Goal: Task Accomplishment & Management: Manage account settings

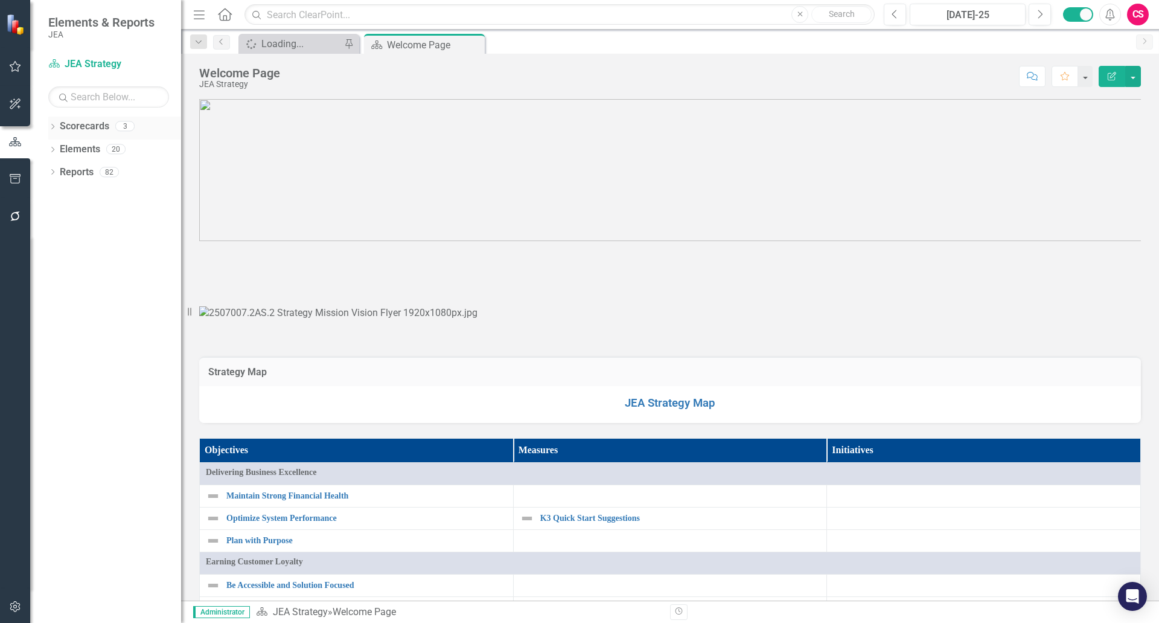
click at [72, 130] on link "Scorecards" at bounding box center [85, 127] width 50 height 14
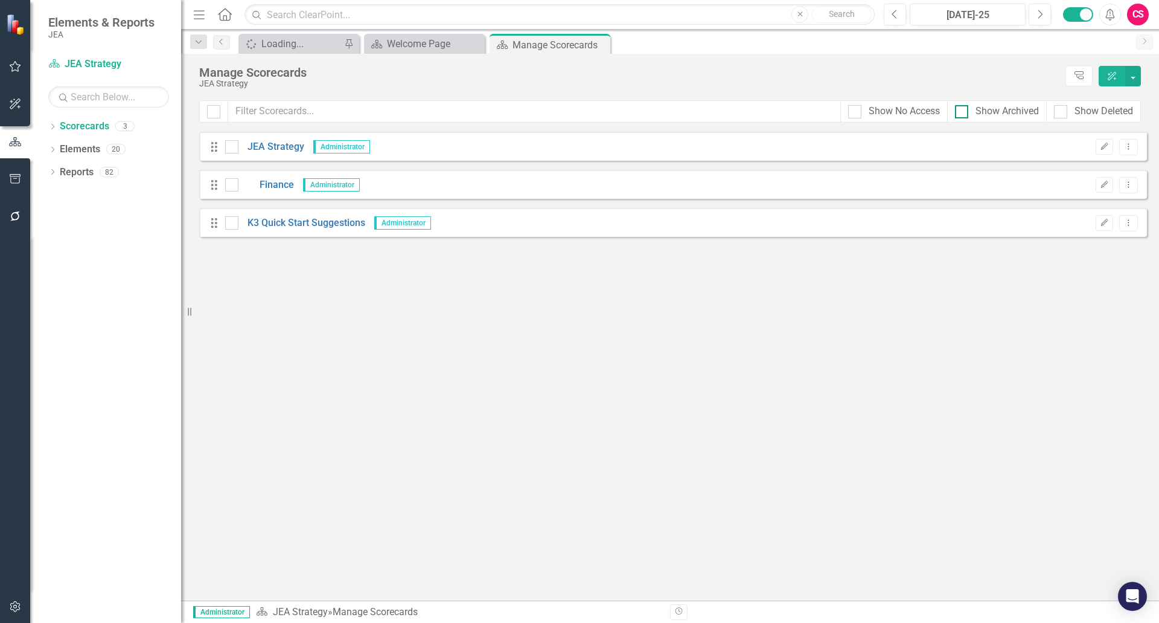
click at [981, 112] on div "Show Archived" at bounding box center [1007, 111] width 63 height 14
click at [963, 112] on input "Show Archived" at bounding box center [959, 109] width 8 height 8
checkbox input "true"
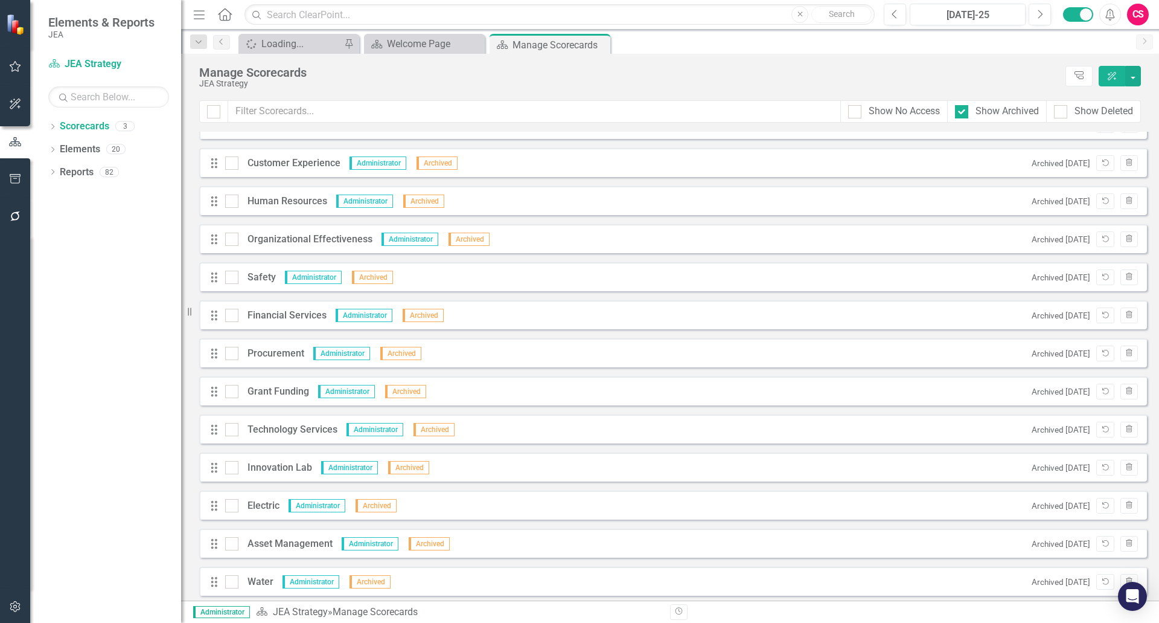
scroll to position [31, 0]
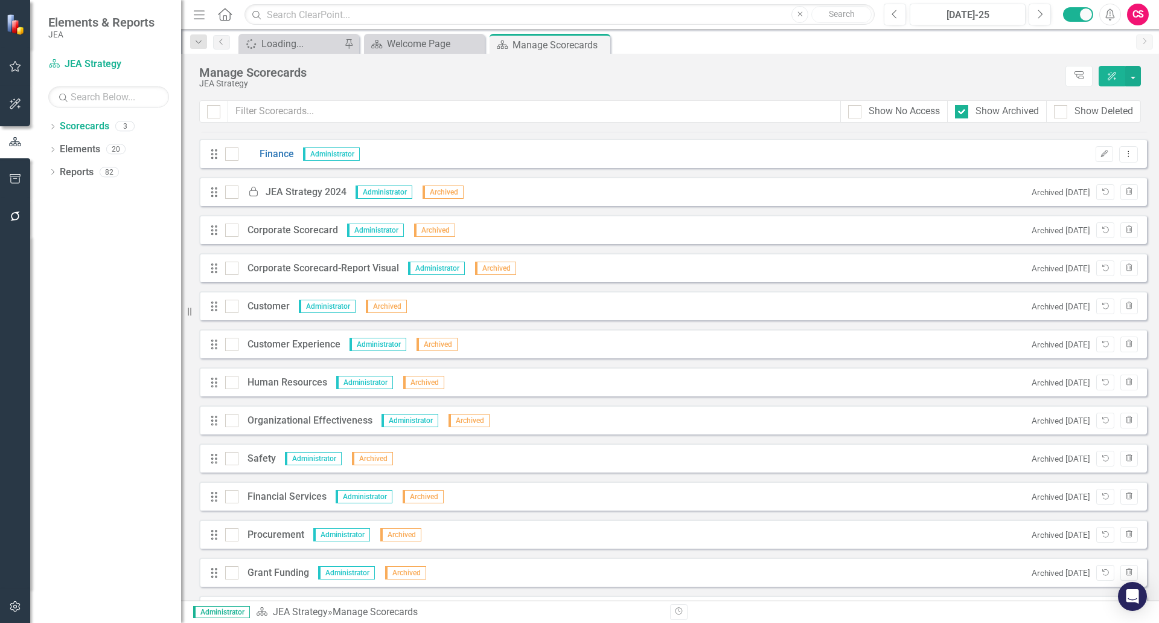
click at [899, 67] on div "Manage Scorecards" at bounding box center [629, 72] width 860 height 13
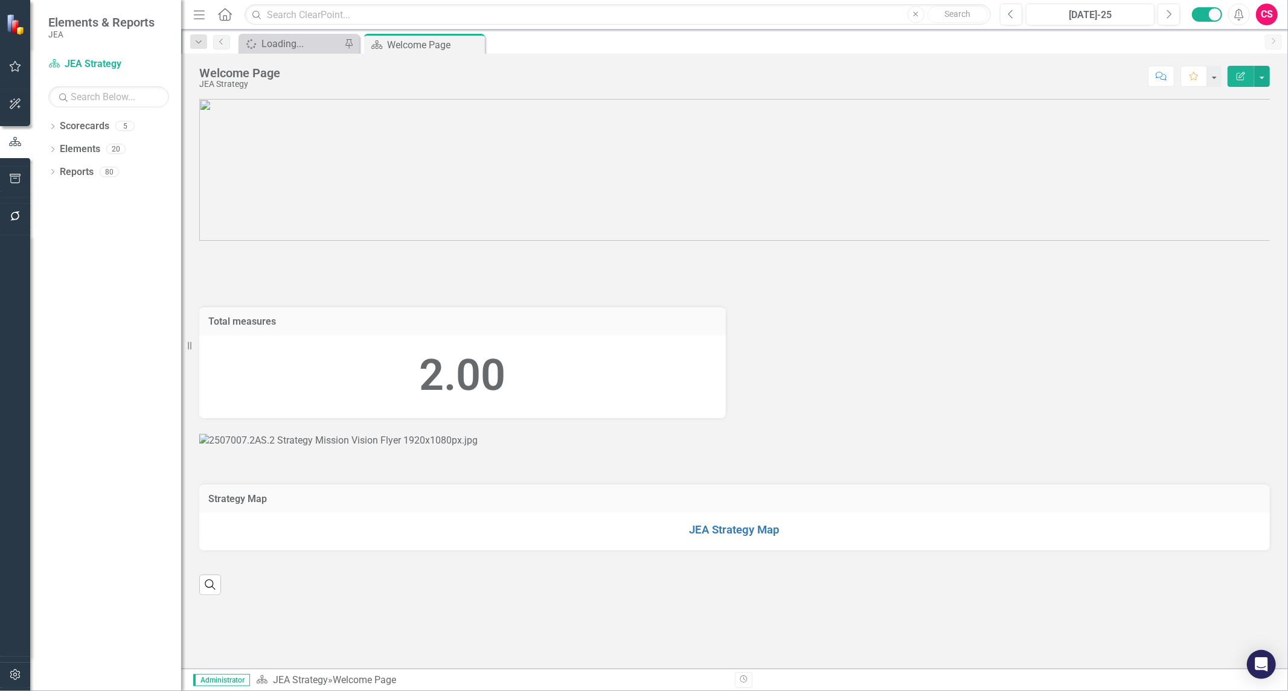
scroll to position [335, 0]
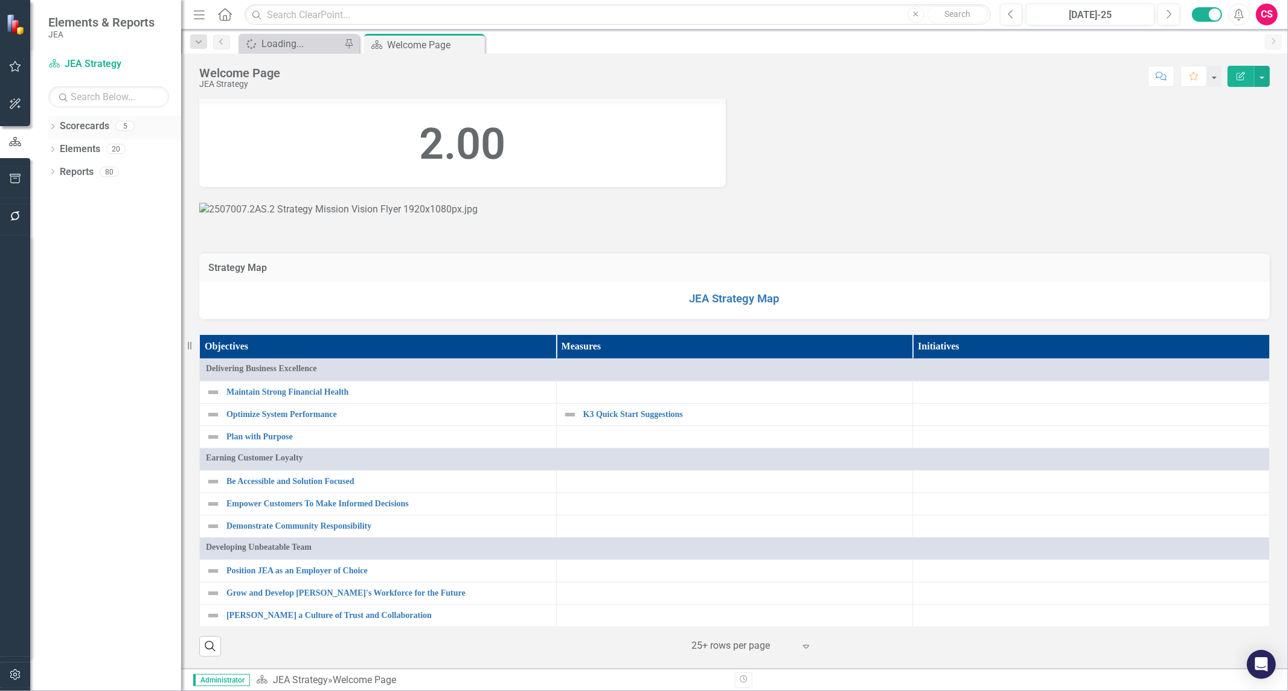
click at [75, 123] on link "Scorecards" at bounding box center [85, 127] width 50 height 14
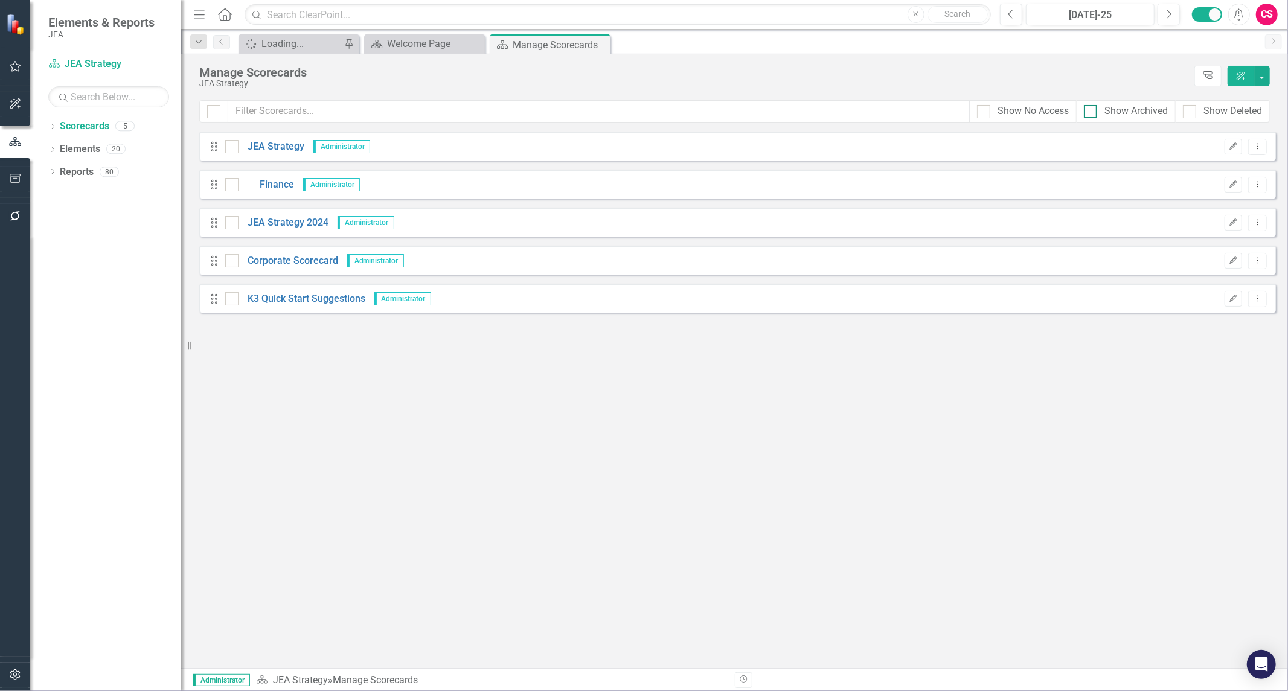
click at [1089, 113] on div at bounding box center [1090, 111] width 13 height 13
click at [1089, 113] on input "Show Archived" at bounding box center [1088, 109] width 8 height 8
checkbox input "true"
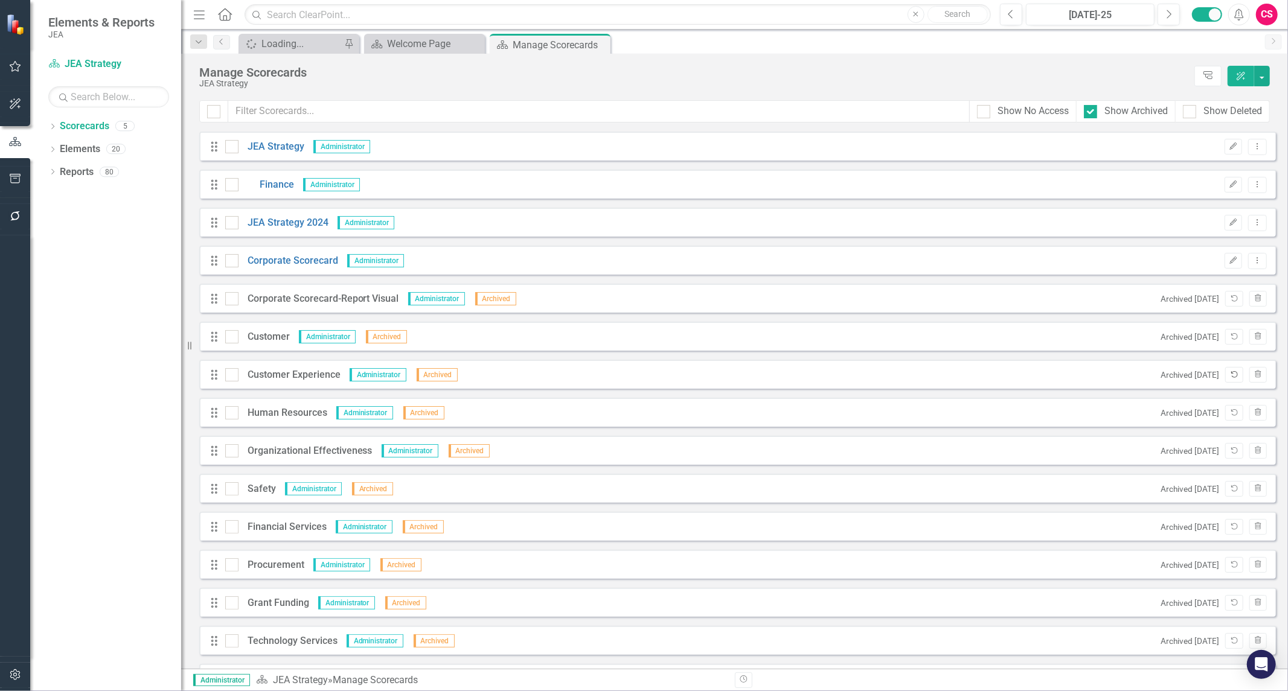
click at [1225, 379] on button "Unarchive" at bounding box center [1234, 375] width 18 height 16
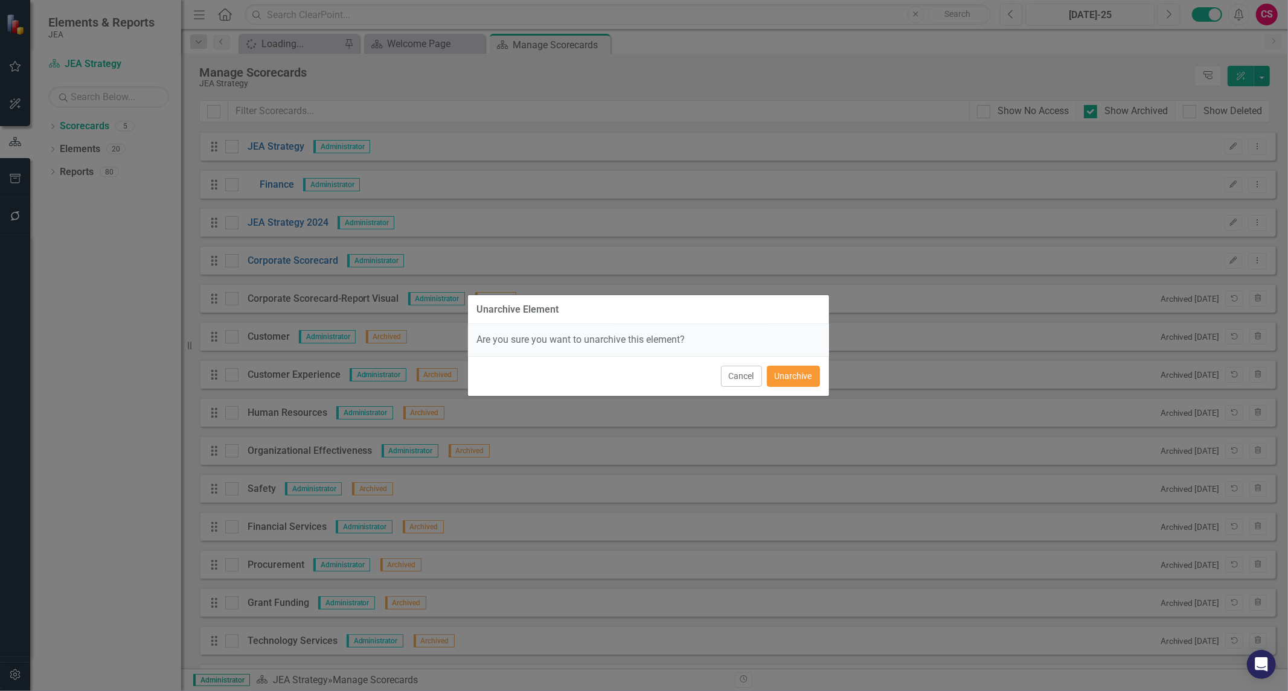
click at [781, 379] on button "Unarchive" at bounding box center [793, 376] width 53 height 21
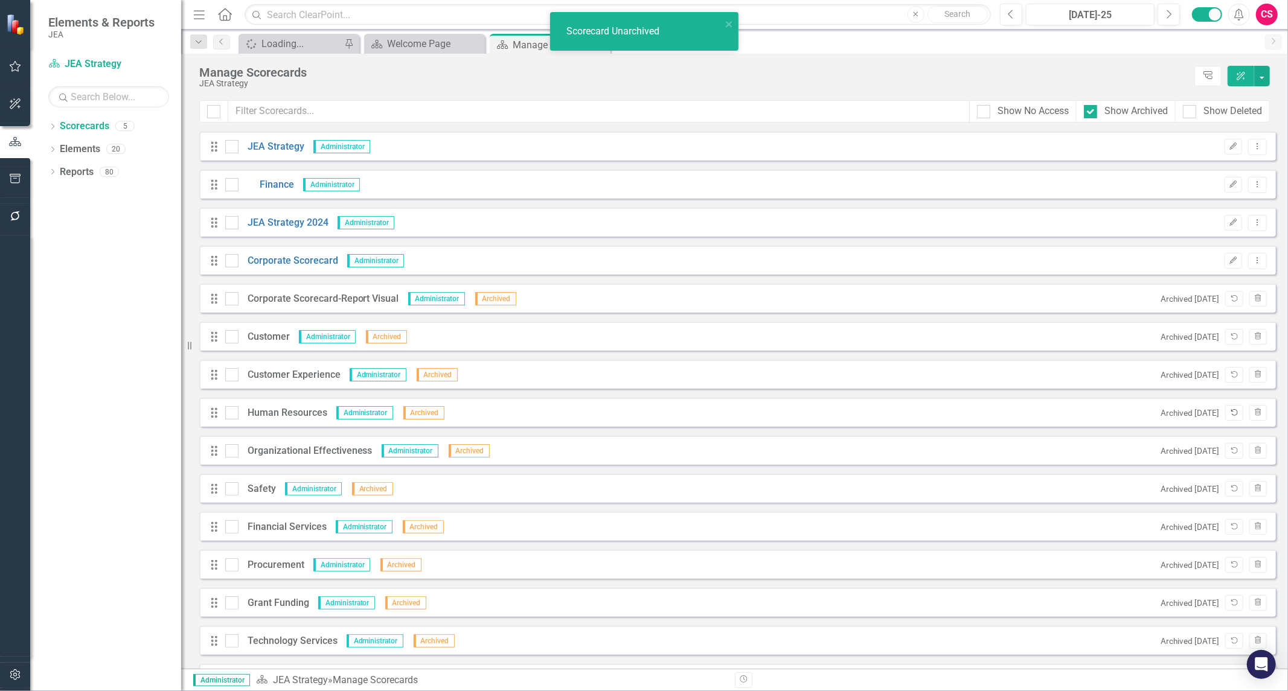
click at [1229, 412] on icon "Unarchive" at bounding box center [1233, 412] width 9 height 7
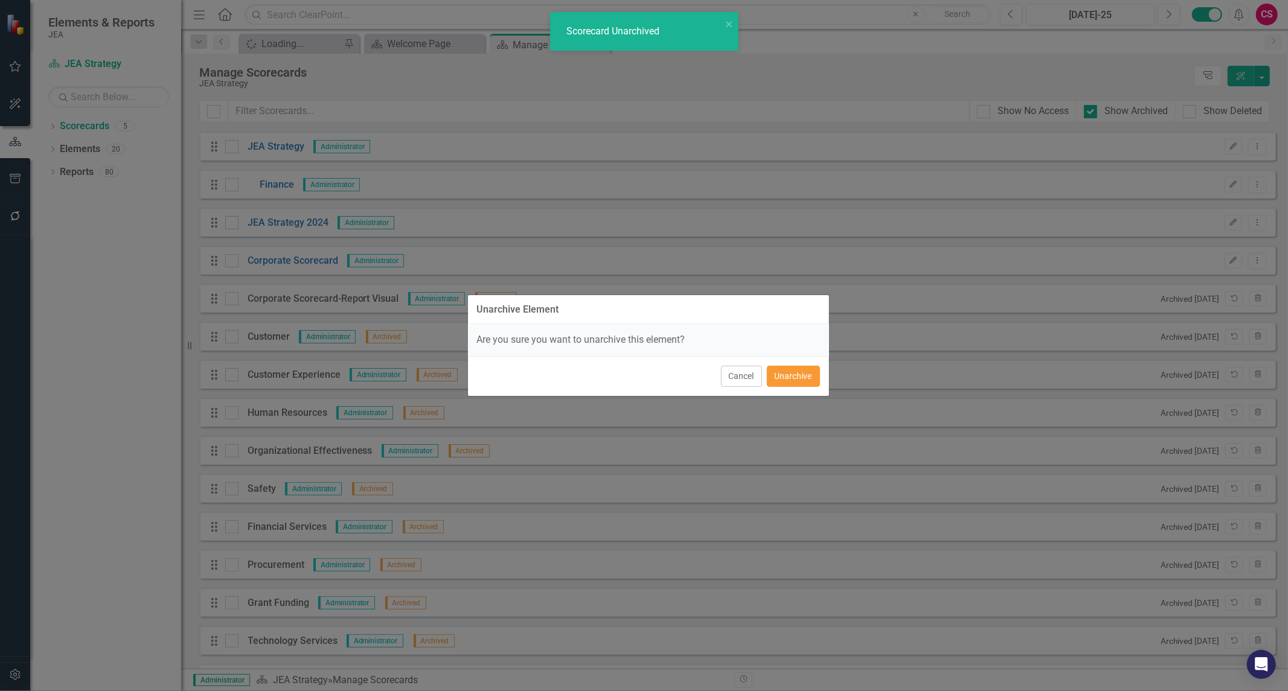
click at [776, 377] on button "Unarchive" at bounding box center [793, 376] width 53 height 21
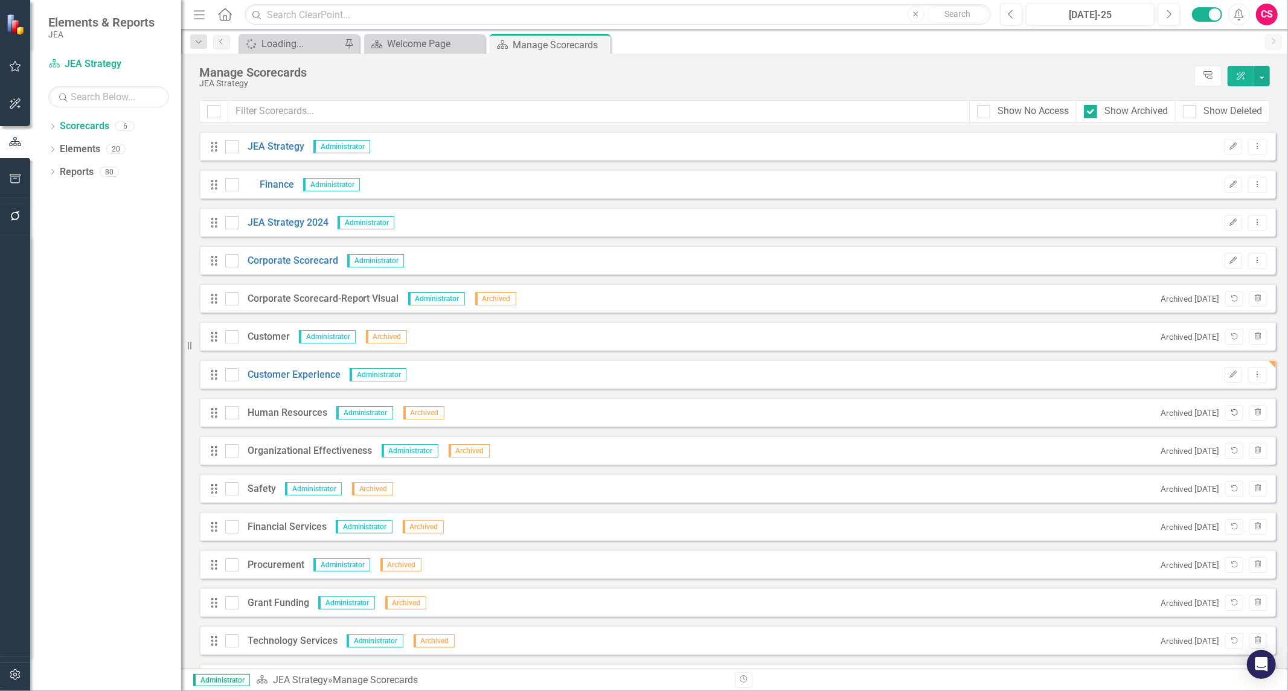
click at [1229, 413] on icon "Unarchive" at bounding box center [1233, 412] width 9 height 7
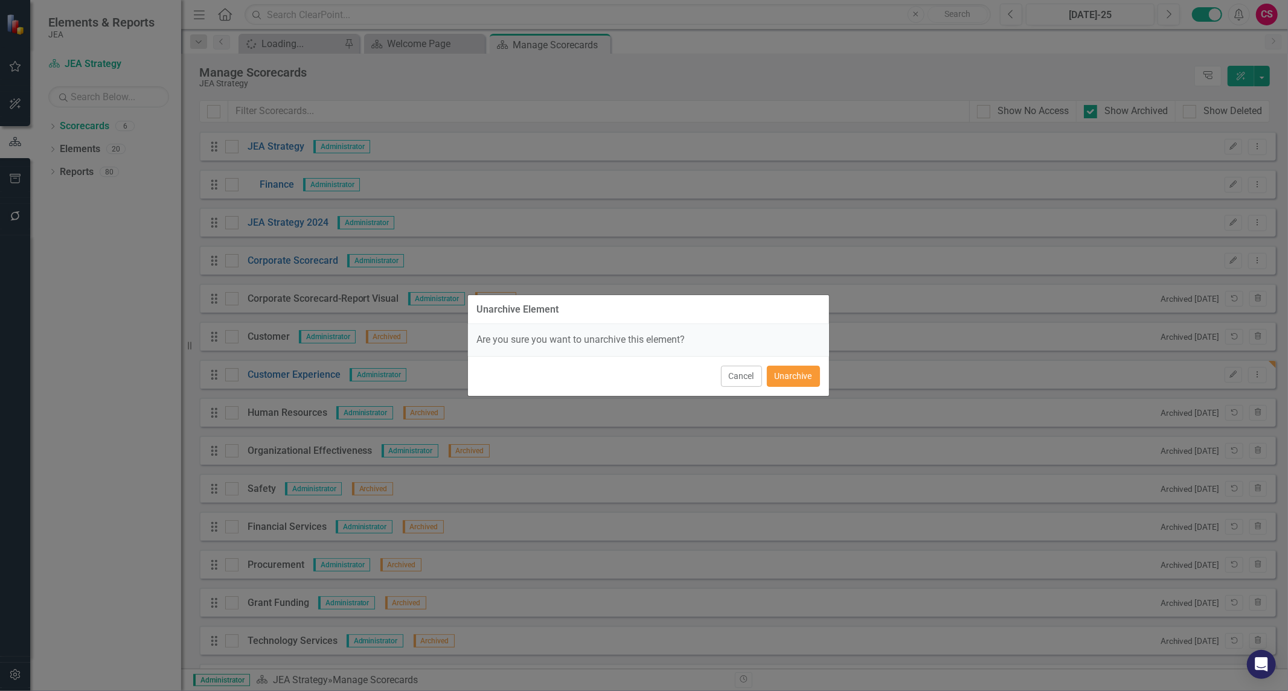
click at [793, 376] on button "Unarchive" at bounding box center [793, 376] width 53 height 21
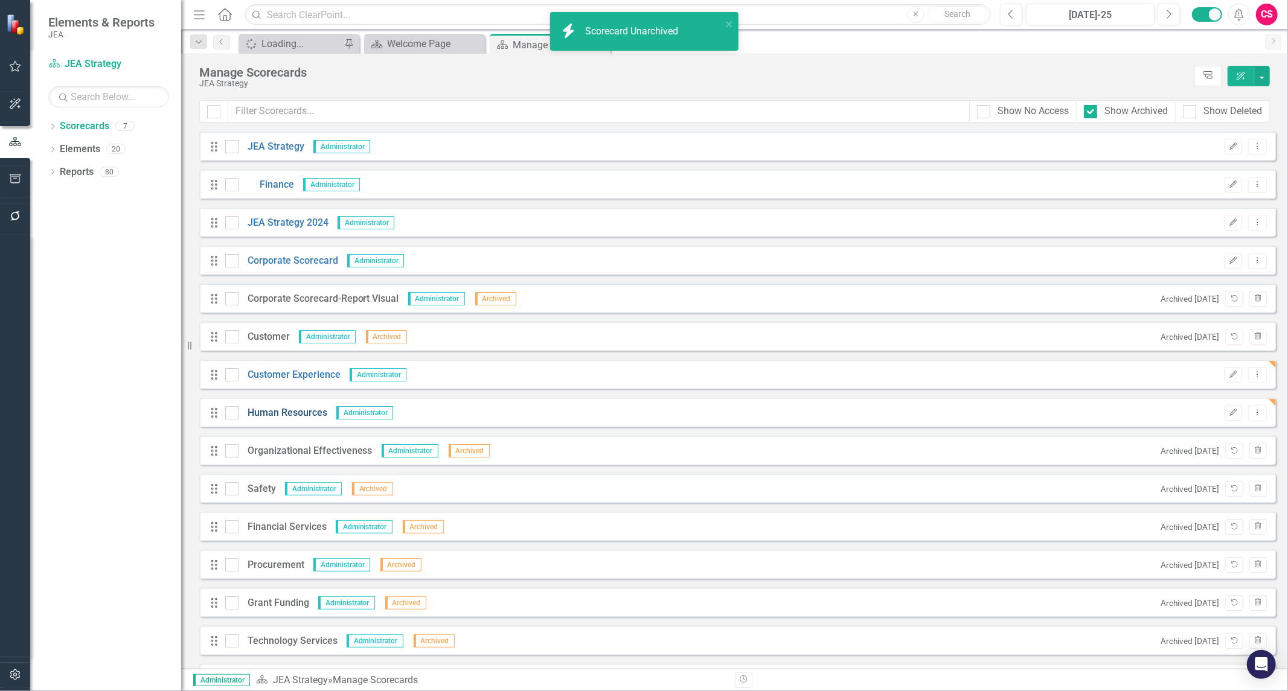
click at [291, 414] on link "Human Resources" at bounding box center [282, 413] width 89 height 14
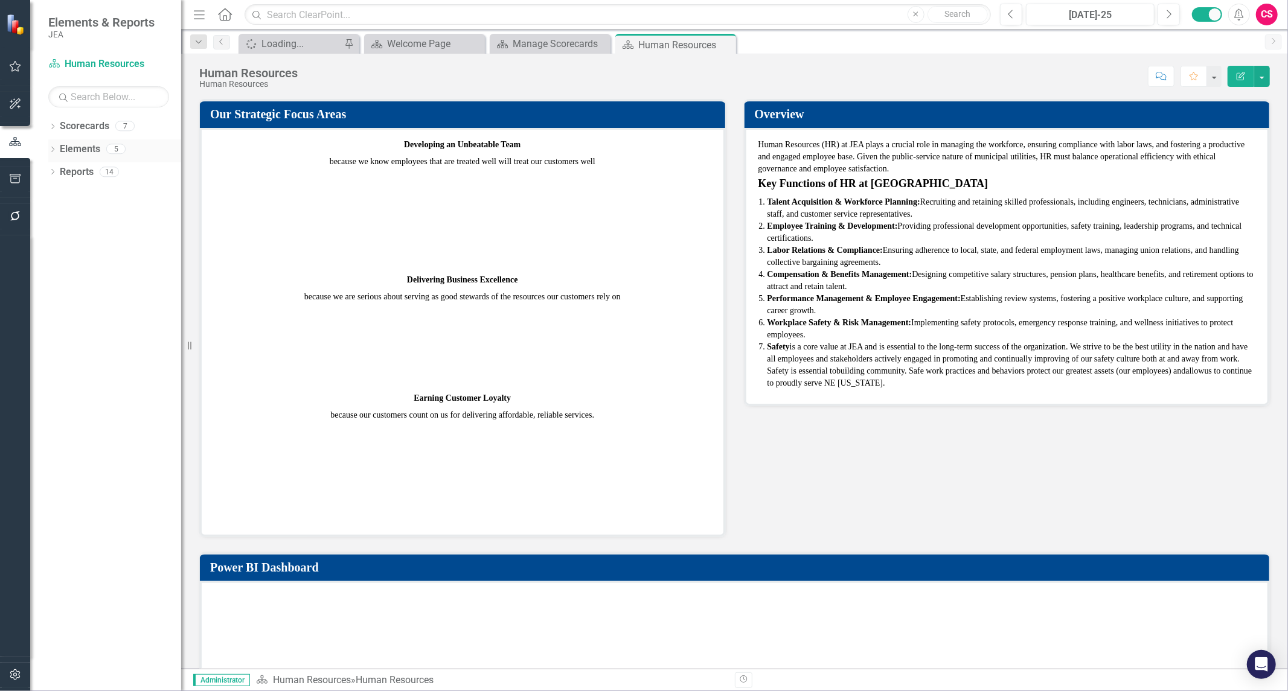
click at [74, 150] on link "Elements" at bounding box center [80, 149] width 40 height 14
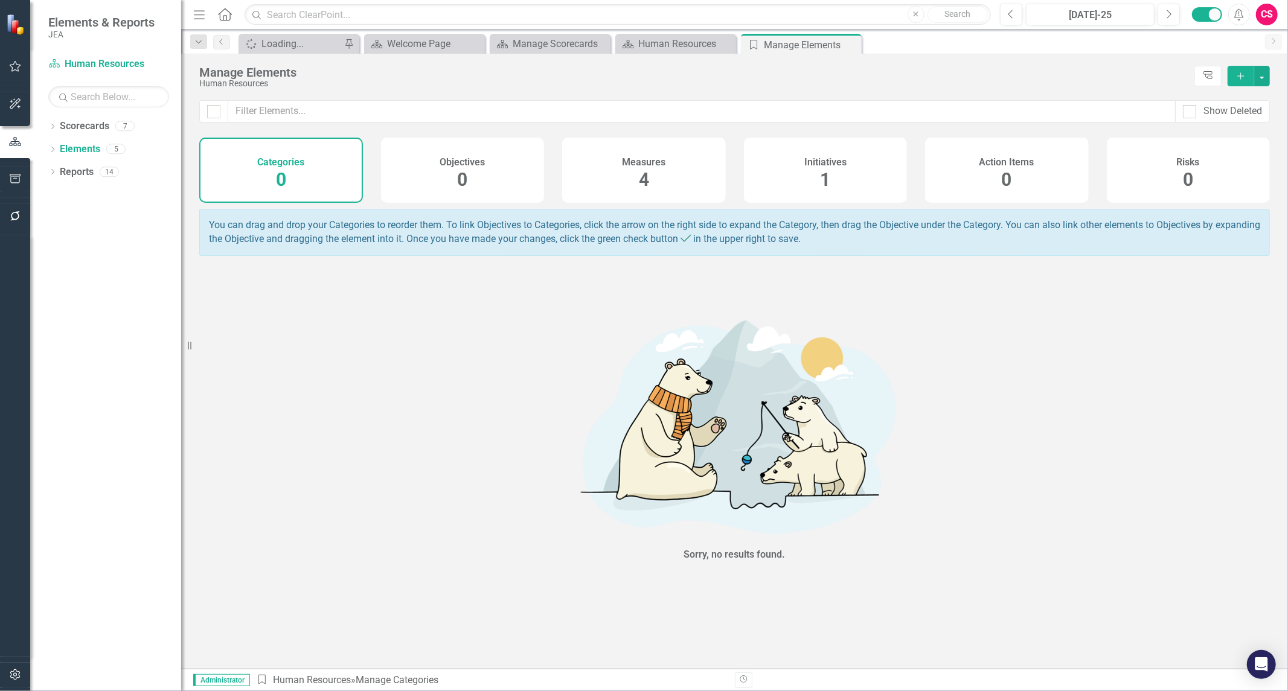
click at [680, 176] on div "Measures 4" at bounding box center [644, 170] width 164 height 65
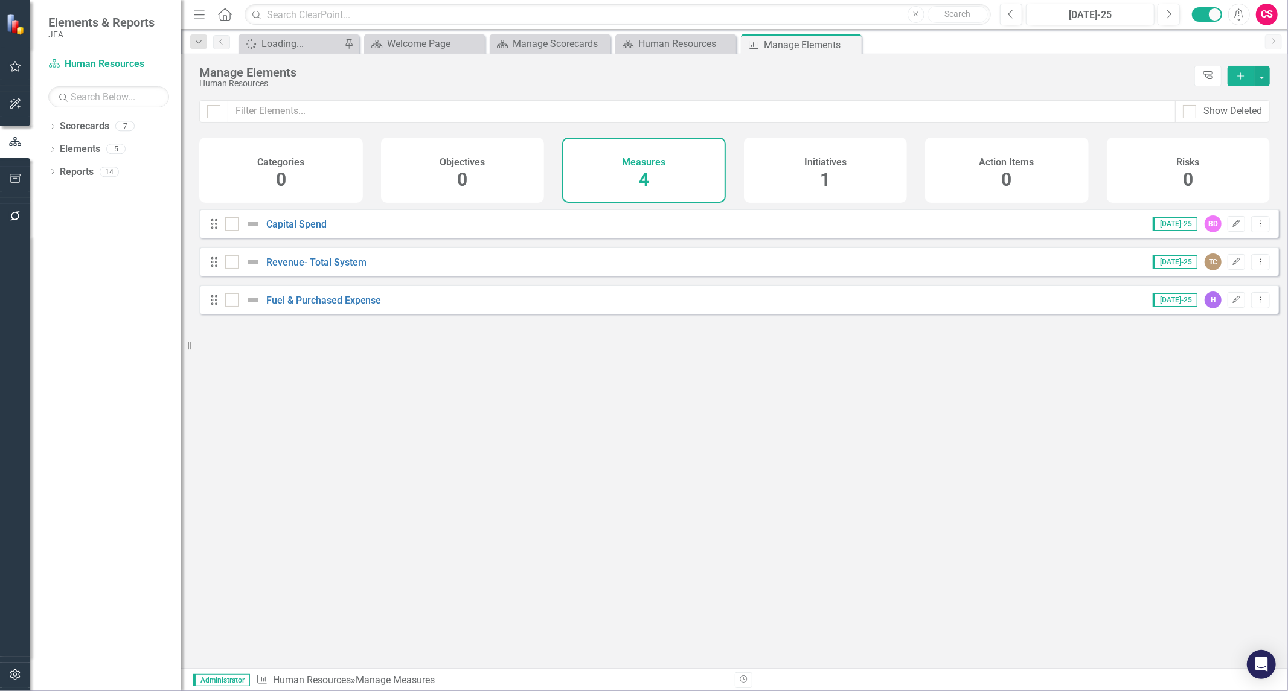
click at [1015, 463] on div "Looks like you don't have any Measures set up yet. Why don't you add a Measure …" at bounding box center [739, 424] width 1080 height 430
click at [854, 167] on div "Initiatives 1" at bounding box center [826, 170] width 164 height 65
